Goal: Use online tool/utility: Utilize a website feature to perform a specific function

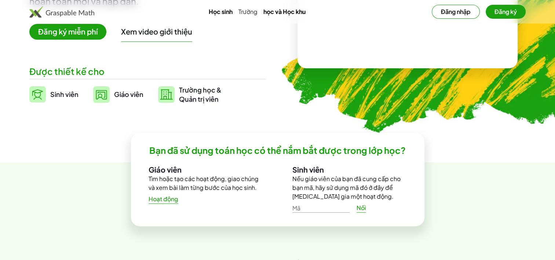
scroll to position [138, 0]
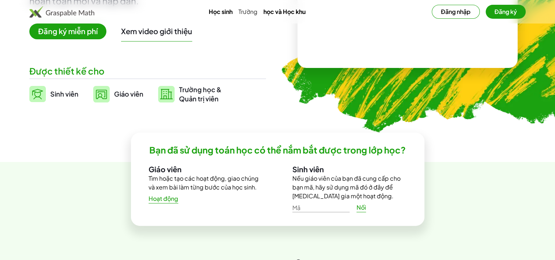
click at [101, 95] on img at bounding box center [101, 94] width 17 height 17
click at [94, 85] on link "Giáo viên" at bounding box center [118, 94] width 50 height 18
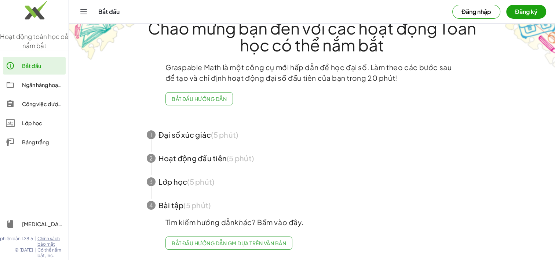
scroll to position [26, 0]
click at [10, 122] on icon at bounding box center [10, 123] width 9 height 9
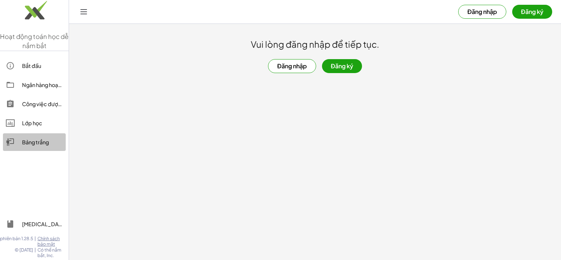
click at [30, 144] on div "Bảng trắng" at bounding box center [42, 142] width 41 height 9
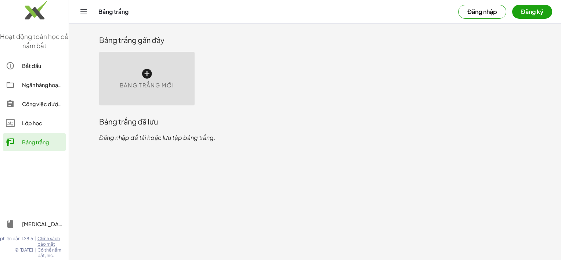
click at [34, 115] on link "Lớp học" at bounding box center [34, 123] width 63 height 18
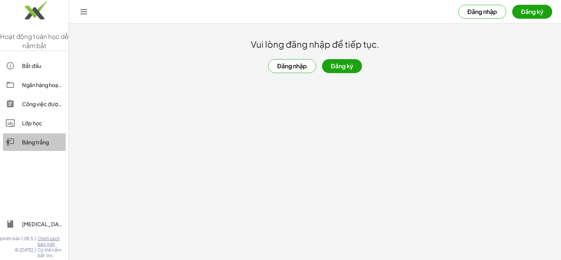
click at [28, 142] on div "Bảng trắng" at bounding box center [42, 142] width 41 height 9
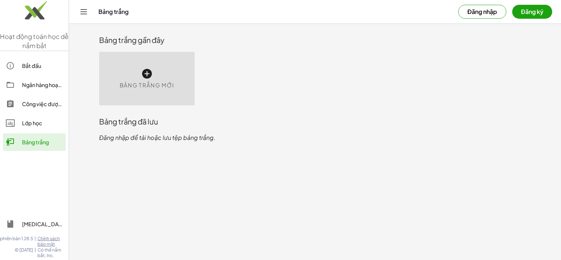
click at [150, 80] on div "Bảng trắng mới" at bounding box center [146, 79] width 95 height 54
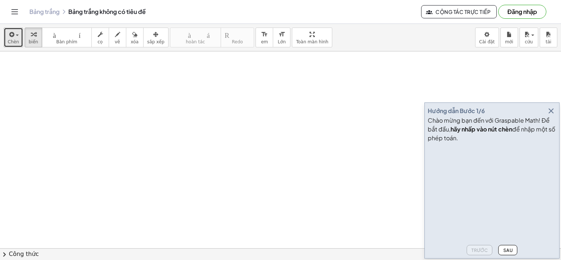
click at [12, 37] on icon "button" at bounding box center [11, 34] width 7 height 9
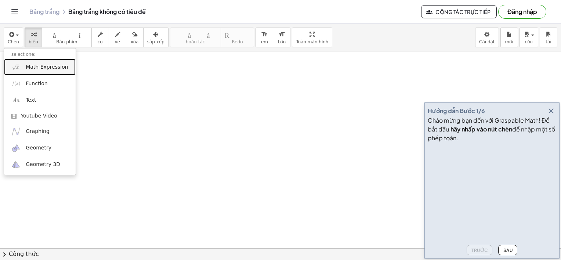
click at [50, 72] on link "Math Expression" at bounding box center [40, 67] width 72 height 17
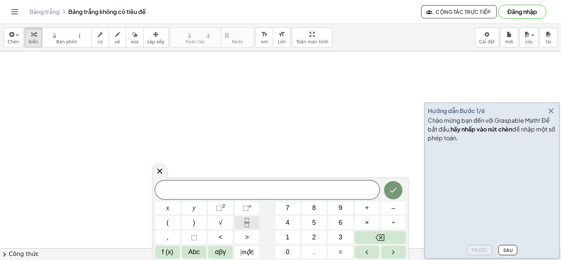
click at [244, 227] on button "Phân số" at bounding box center [247, 222] width 25 height 13
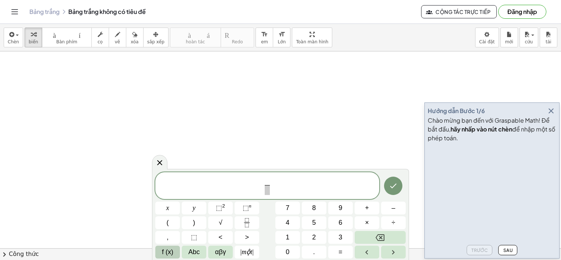
click at [164, 249] on span "f (x)" at bounding box center [167, 252] width 11 height 10
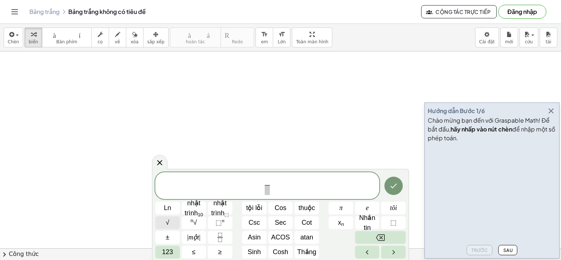
click at [171, 224] on button "√" at bounding box center [167, 222] width 25 height 13
click at [163, 255] on span "123" at bounding box center [167, 252] width 11 height 10
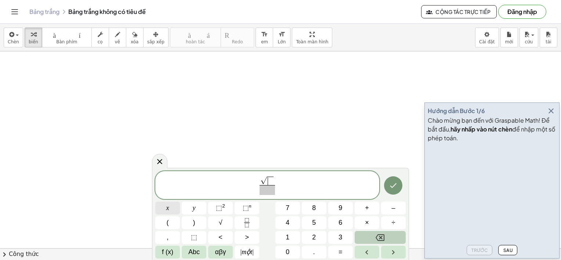
click at [173, 206] on button "x" at bounding box center [167, 208] width 25 height 13
click at [393, 206] on span "–" at bounding box center [393, 208] width 4 height 10
click at [284, 237] on button "1" at bounding box center [287, 237] width 25 height 13
click at [164, 246] on button "f (x)" at bounding box center [167, 252] width 25 height 13
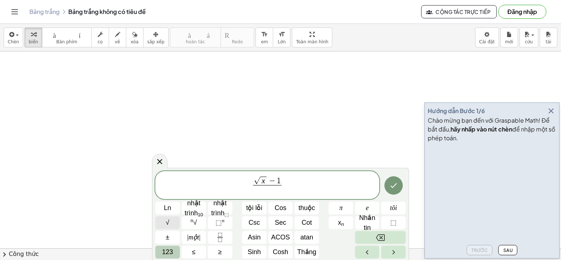
click at [163, 226] on button "√" at bounding box center [167, 222] width 25 height 13
click at [163, 254] on span "123" at bounding box center [167, 252] width 11 height 10
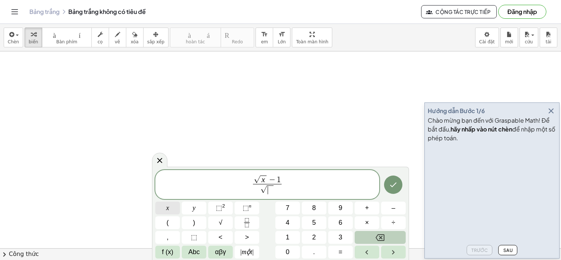
click at [164, 207] on button "x" at bounding box center [167, 208] width 25 height 13
click at [293, 185] on span "√ x − 1 √ x ​ ​" at bounding box center [267, 185] width 224 height 22
click at [364, 236] on button "Phím lùi" at bounding box center [380, 237] width 51 height 13
click at [396, 209] on button "–" at bounding box center [393, 208] width 25 height 13
click at [289, 236] on button "1" at bounding box center [287, 237] width 25 height 13
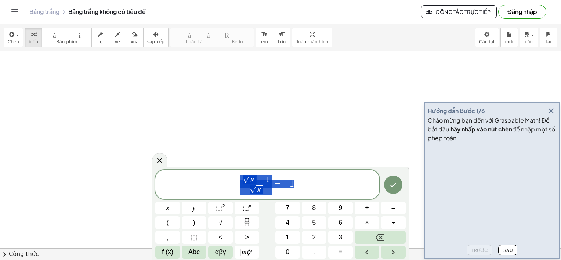
drag, startPoint x: 244, startPoint y: 180, endPoint x: 310, endPoint y: 187, distance: 66.5
drag, startPoint x: 259, startPoint y: 188, endPoint x: 251, endPoint y: 183, distance: 10.0
click at [251, 183] on span "​ x" at bounding box center [252, 179] width 6 height 9
drag, startPoint x: 243, startPoint y: 178, endPoint x: 312, endPoint y: 188, distance: 69.3
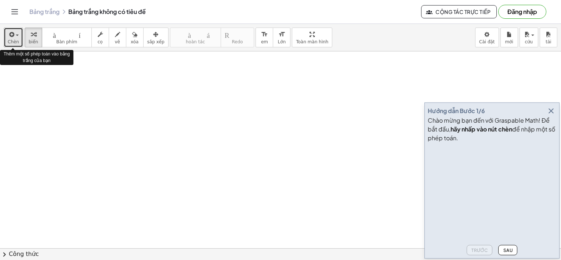
click at [8, 43] on span "Chèn" at bounding box center [13, 41] width 11 height 5
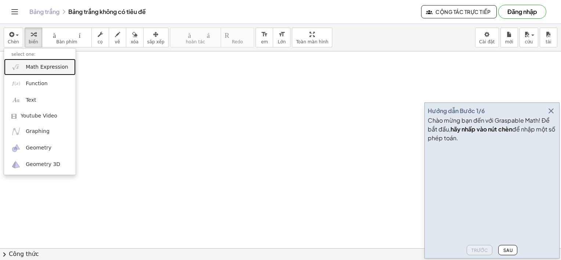
click at [32, 67] on span "Math Expression" at bounding box center [47, 66] width 42 height 7
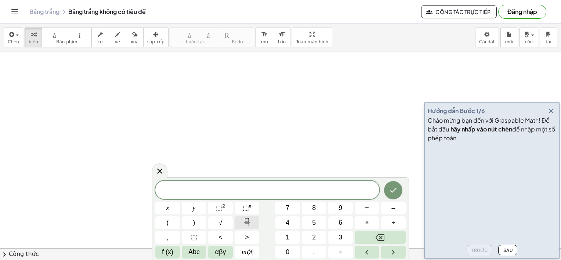
click at [250, 223] on icon "Phân số" at bounding box center [246, 222] width 9 height 9
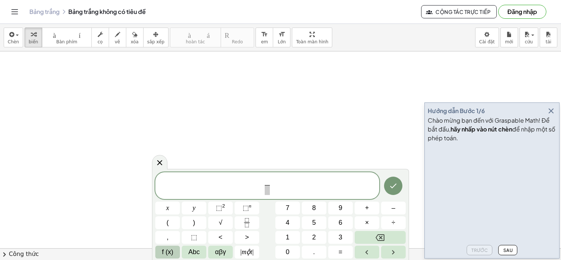
click at [172, 257] on button "f (x)" at bounding box center [167, 252] width 25 height 13
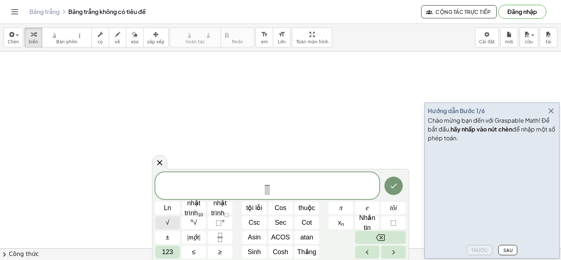
click at [168, 224] on span "√" at bounding box center [168, 223] width 4 height 10
click at [166, 253] on span "123" at bounding box center [167, 252] width 11 height 10
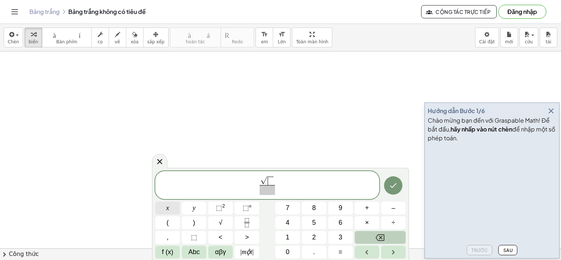
click at [168, 206] on span "x" at bounding box center [167, 208] width 3 height 10
click at [175, 252] on button "f (x)" at bounding box center [167, 252] width 25 height 13
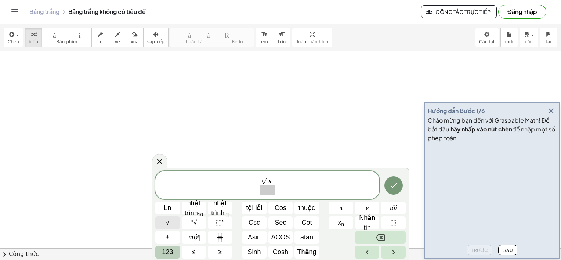
drag, startPoint x: 163, startPoint y: 229, endPoint x: 164, endPoint y: 225, distance: 3.7
click at [164, 225] on div "√ x ​ Ln nhật trình 10 nhật trình ⬚ tội lỗi Cos thuộc π e tôi √ n √ ⬚ n Csc Sec…" at bounding box center [280, 215] width 250 height 88
click at [165, 229] on div "√ x ​ Ln nhật trình 10 nhật trình ⬚ tội lỗi Cos thuộc π e tôi √ n √ ⬚ n Csc Sec…" at bounding box center [280, 215] width 250 height 88
click at [165, 228] on button "√" at bounding box center [167, 222] width 25 height 13
click at [169, 252] on span "123" at bounding box center [167, 252] width 11 height 10
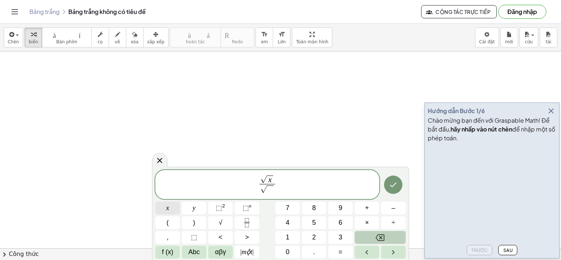
click at [167, 210] on span "x" at bounding box center [167, 208] width 3 height 10
click at [307, 190] on span "√ x − 1 √ x ​ ​" at bounding box center [267, 185] width 224 height 22
drag, startPoint x: 242, startPoint y: 179, endPoint x: 317, endPoint y: 189, distance: 76.0
click at [324, 190] on span "√ x − 1 √ x ​ = − 1 ​" at bounding box center [267, 185] width 224 height 22
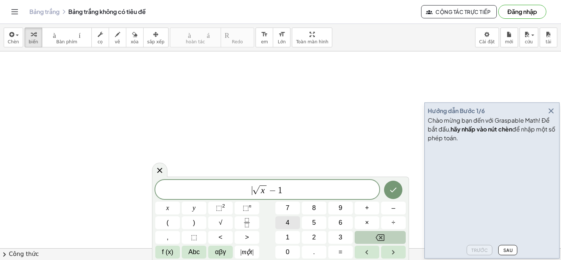
click at [290, 220] on button "4" at bounding box center [287, 222] width 25 height 13
click at [167, 253] on span "f (x)" at bounding box center [167, 252] width 11 height 10
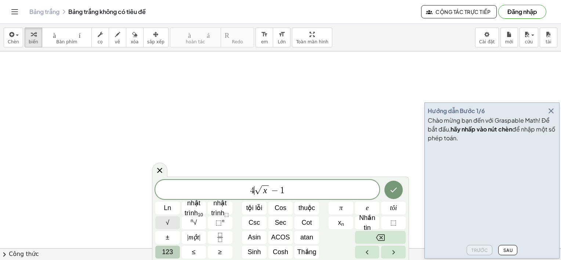
click at [166, 228] on button "√" at bounding box center [167, 222] width 25 height 13
click at [168, 251] on span "123" at bounding box center [167, 252] width 11 height 10
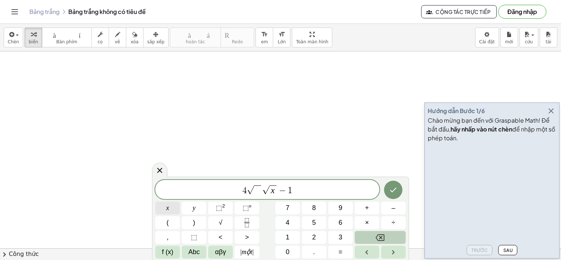
click at [167, 205] on span "x" at bounding box center [167, 208] width 3 height 10
click at [263, 192] on span "√" at bounding box center [265, 190] width 7 height 8
click at [175, 217] on button "(" at bounding box center [167, 222] width 25 height 13
click at [308, 189] on span "4 √ x ( √ x − 1 ) ​" at bounding box center [267, 188] width 224 height 13
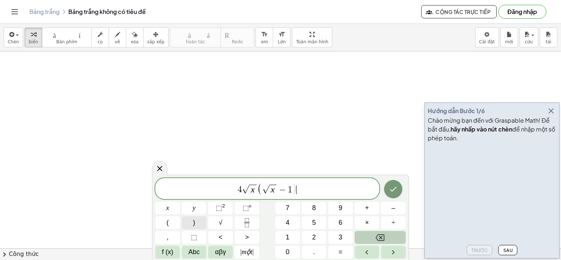
click at [197, 218] on button ")" at bounding box center [194, 222] width 25 height 13
click at [171, 222] on button "(" at bounding box center [167, 222] width 25 height 13
click at [170, 256] on span "f (x)" at bounding box center [167, 252] width 11 height 10
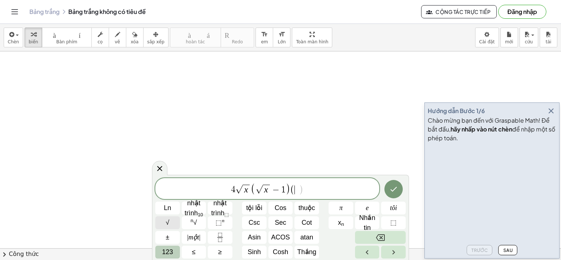
click at [170, 222] on button "√" at bounding box center [167, 222] width 25 height 13
click at [171, 252] on span "123" at bounding box center [167, 252] width 11 height 10
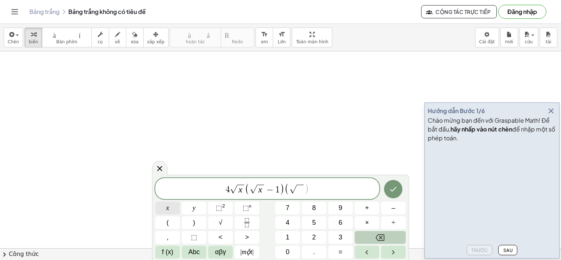
click at [169, 205] on button "x" at bounding box center [167, 208] width 25 height 13
click at [364, 212] on button "+" at bounding box center [367, 208] width 25 height 13
click at [289, 236] on span "1" at bounding box center [288, 237] width 4 height 10
click at [196, 225] on button ")" at bounding box center [194, 222] width 25 height 13
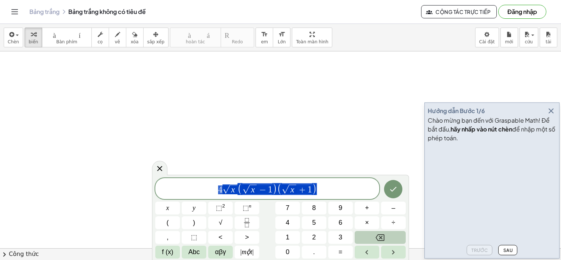
drag, startPoint x: 217, startPoint y: 192, endPoint x: 330, endPoint y: 194, distance: 113.1
click at [330, 194] on span "4 √ x ( √ x − 1 ) ( √ x + 1 )" at bounding box center [267, 188] width 224 height 13
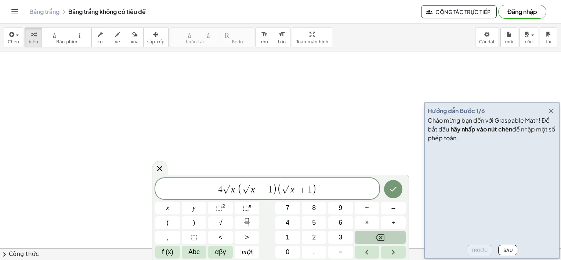
drag, startPoint x: 293, startPoint y: 189, endPoint x: 216, endPoint y: 187, distance: 76.7
click at [216, 187] on span "​ 4 √ x ( √ x − 1 ) ( √ x + 1 )" at bounding box center [267, 188] width 224 height 13
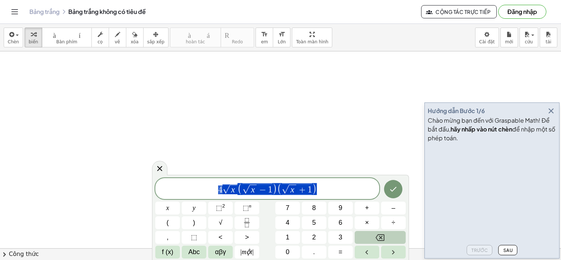
drag, startPoint x: 216, startPoint y: 187, endPoint x: 338, endPoint y: 188, distance: 122.2
click at [338, 188] on span "4 √ x ( √ x − 1 ) ( √ x + 1 )" at bounding box center [267, 188] width 224 height 13
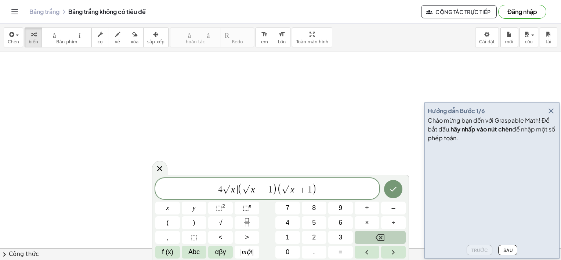
click at [237, 189] on span "(" at bounding box center [239, 189] width 5 height 12
drag, startPoint x: 237, startPoint y: 189, endPoint x: 325, endPoint y: 187, distance: 87.7
drag, startPoint x: 252, startPoint y: 190, endPoint x: 236, endPoint y: 190, distance: 16.5
click at [236, 190] on span "x ​" at bounding box center [233, 190] width 7 height 10
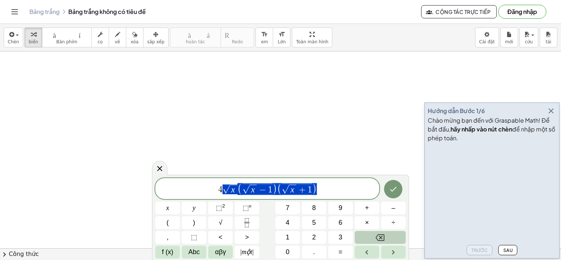
drag, startPoint x: 236, startPoint y: 190, endPoint x: 327, endPoint y: 190, distance: 91.4
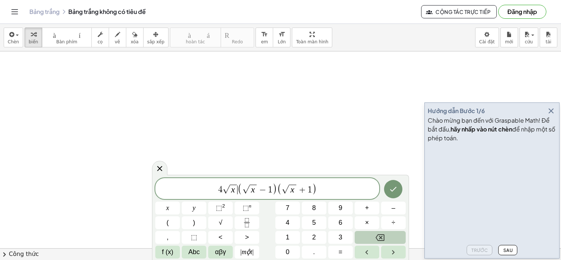
click at [237, 188] on span "(" at bounding box center [239, 189] width 5 height 12
drag, startPoint x: 237, startPoint y: 188, endPoint x: 320, endPoint y: 190, distance: 82.3
click at [244, 190] on span "x ​" at bounding box center [242, 190] width 7 height 10
drag, startPoint x: 244, startPoint y: 190, endPoint x: 331, endPoint y: 190, distance: 87.0
